Goal: Task Accomplishment & Management: Use online tool/utility

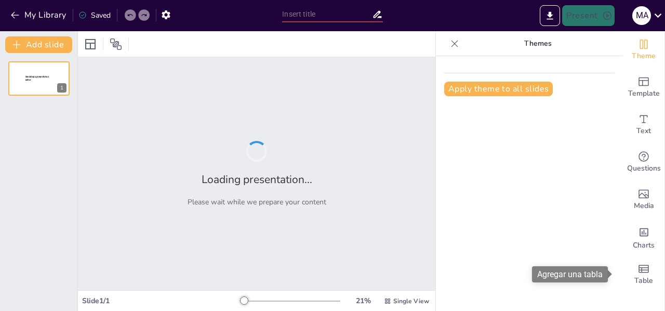
type input "Imported Presentación SDD RIC 2025 [PERSON_NAME] 2 septiembre 2025.pptx"
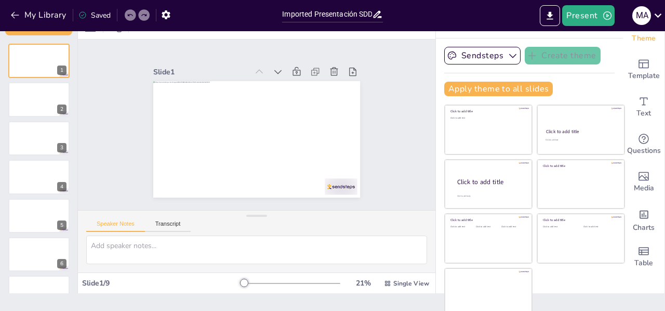
scroll to position [22, 0]
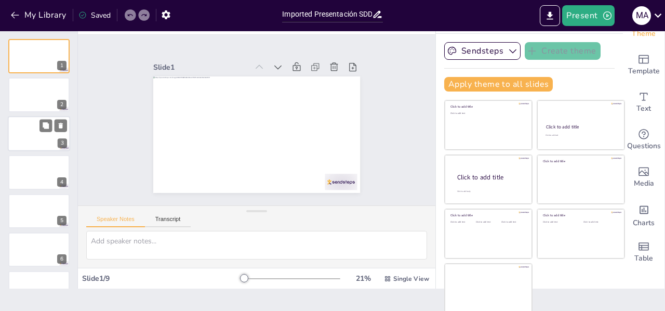
click at [29, 134] on div at bounding box center [39, 133] width 62 height 35
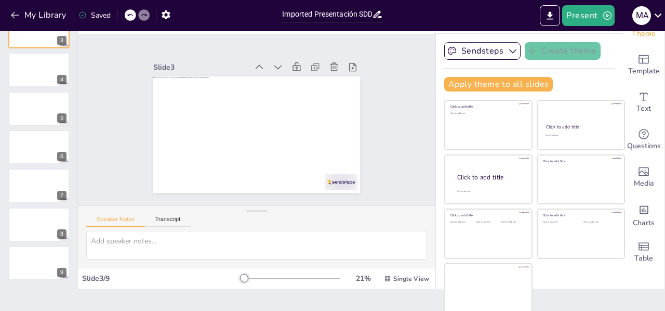
scroll to position [0, 0]
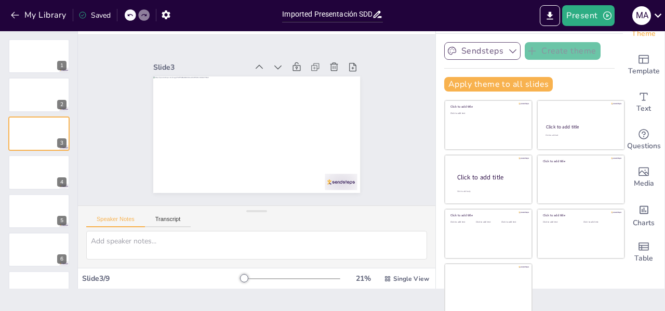
click at [508, 51] on icon "button" at bounding box center [513, 51] width 10 height 10
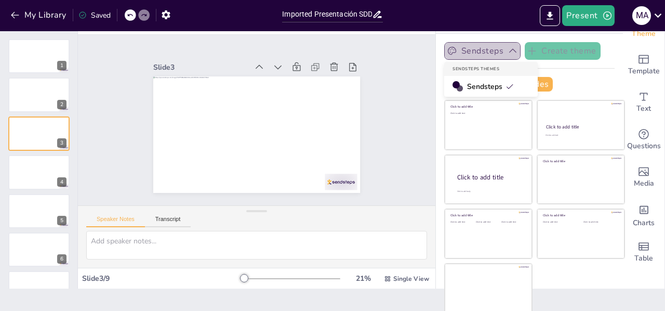
click at [508, 51] on icon "button" at bounding box center [513, 51] width 10 height 10
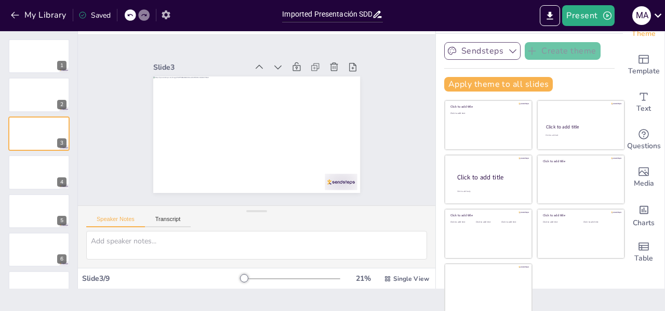
click at [168, 19] on icon "button" at bounding box center [166, 14] width 11 height 11
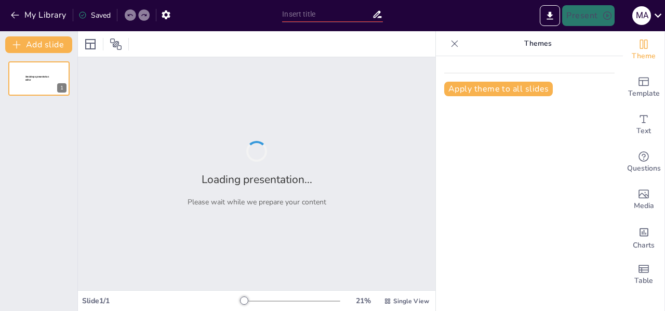
type input "Imported Presentación SDD RIC 2025 [PERSON_NAME] 2 septiembre 2025.pptx"
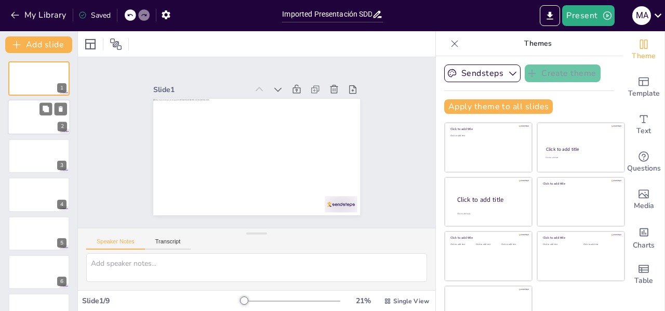
click at [36, 110] on div at bounding box center [39, 117] width 62 height 35
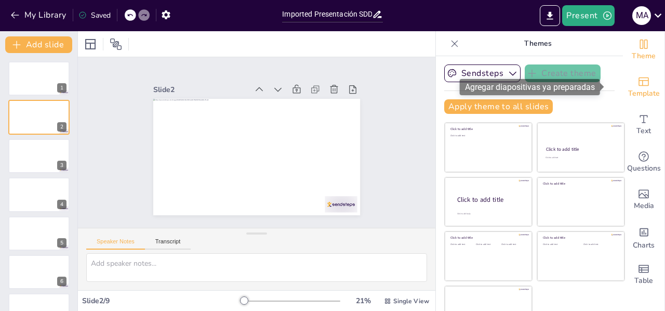
click at [631, 91] on span "Template" at bounding box center [644, 93] width 32 height 11
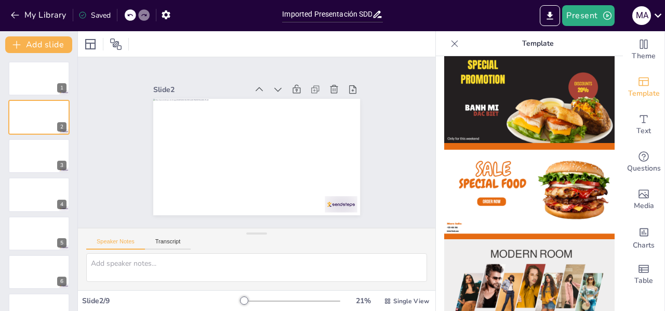
scroll to position [22, 0]
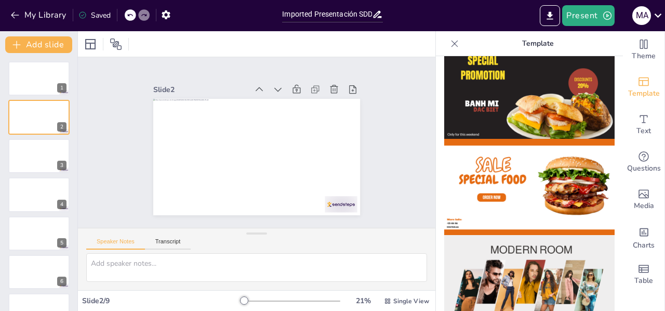
click at [519, 172] on img at bounding box center [529, 187] width 170 height 96
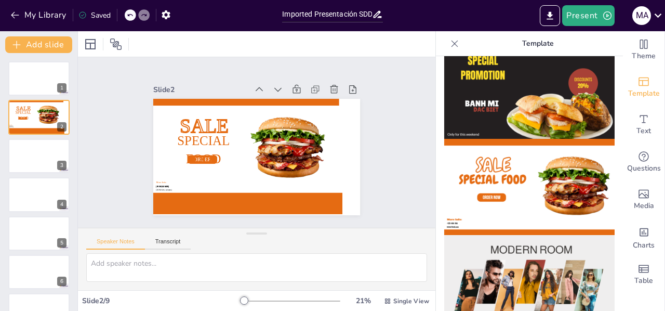
click at [495, 88] on img at bounding box center [529, 91] width 170 height 96
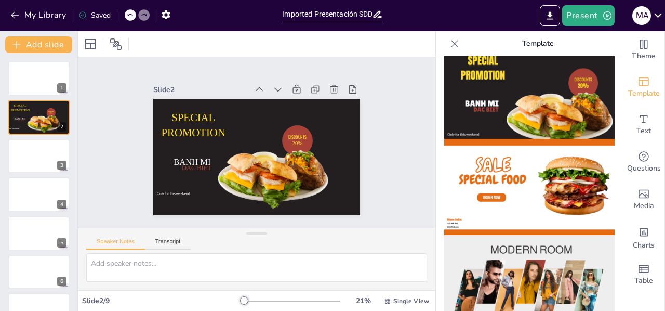
click at [501, 186] on img at bounding box center [529, 187] width 170 height 96
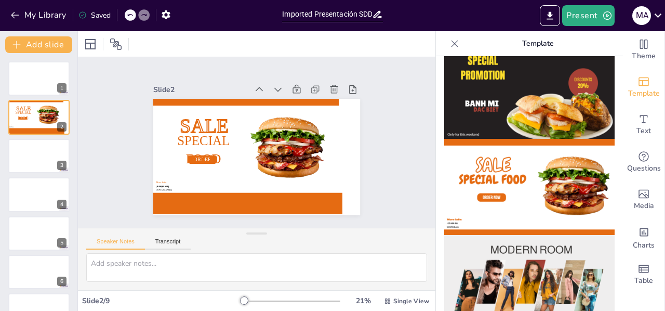
click at [513, 264] on img at bounding box center [529, 283] width 170 height 96
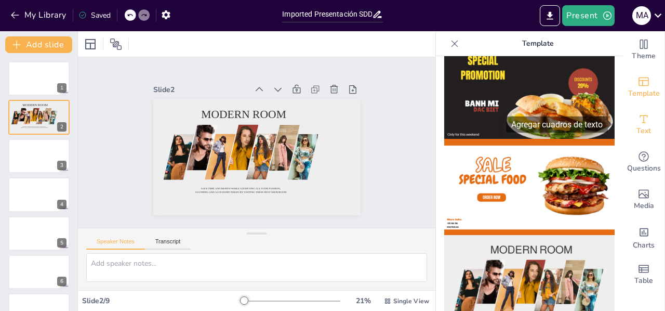
click at [644, 125] on div "Text" at bounding box center [644, 124] width 42 height 37
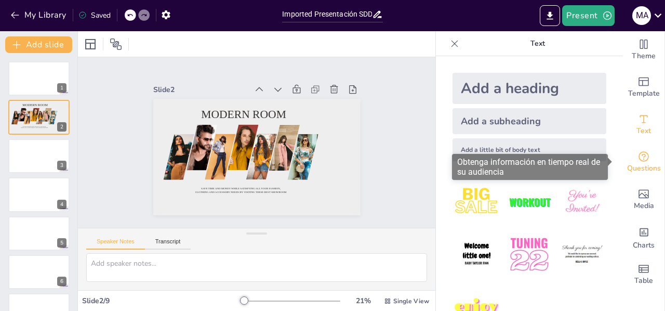
click at [638, 157] on icon "Get real-time input from your audience" at bounding box center [644, 156] width 12 height 12
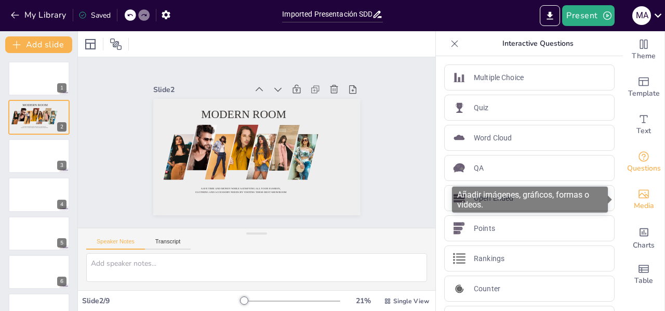
click at [639, 198] on icon "Add images, graphics, shapes or video" at bounding box center [644, 194] width 10 height 9
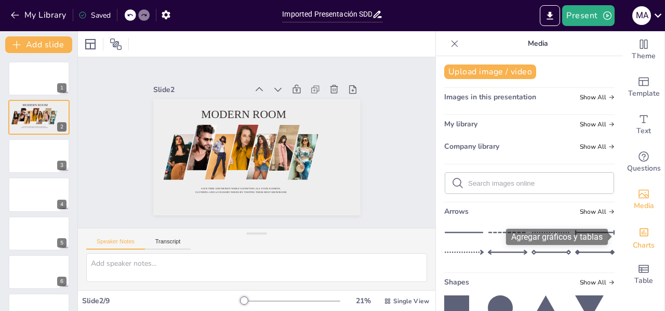
click at [639, 227] on icon "Add charts and graphs" at bounding box center [644, 232] width 11 height 11
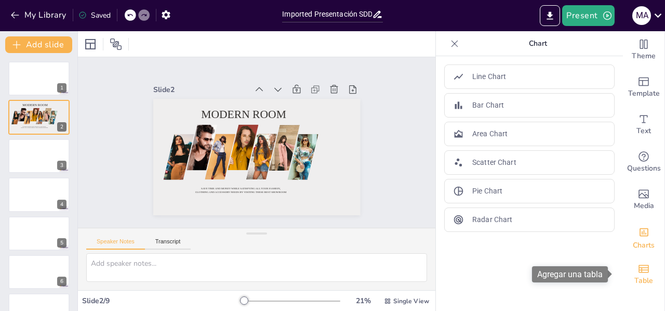
click at [638, 277] on span "Table" at bounding box center [643, 280] width 19 height 11
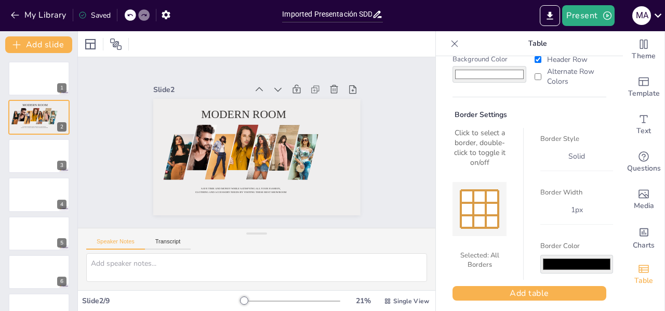
scroll to position [76, 0]
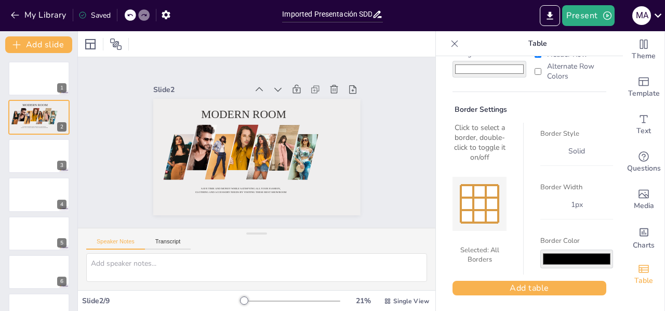
click at [603, 299] on div "Table Settings Rows 2 Columns 2 Cell Padding 8 px Background Color #ffffff Head…" at bounding box center [529, 183] width 187 height 255
click at [604, 14] on icon "button" at bounding box center [607, 15] width 8 height 8
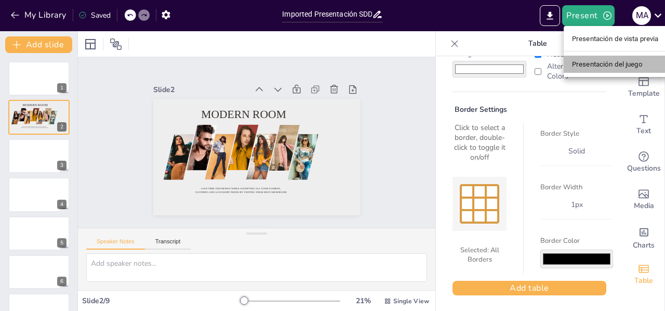
click at [595, 68] on font "Presentación del juego" at bounding box center [607, 64] width 71 height 8
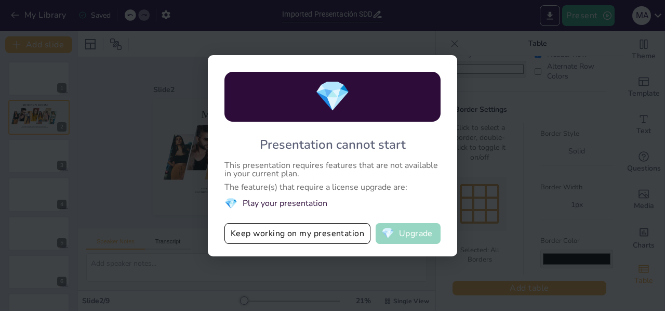
click at [413, 230] on button "💎 Upgrade" at bounding box center [408, 233] width 65 height 21
